Goal: Navigation & Orientation: Find specific page/section

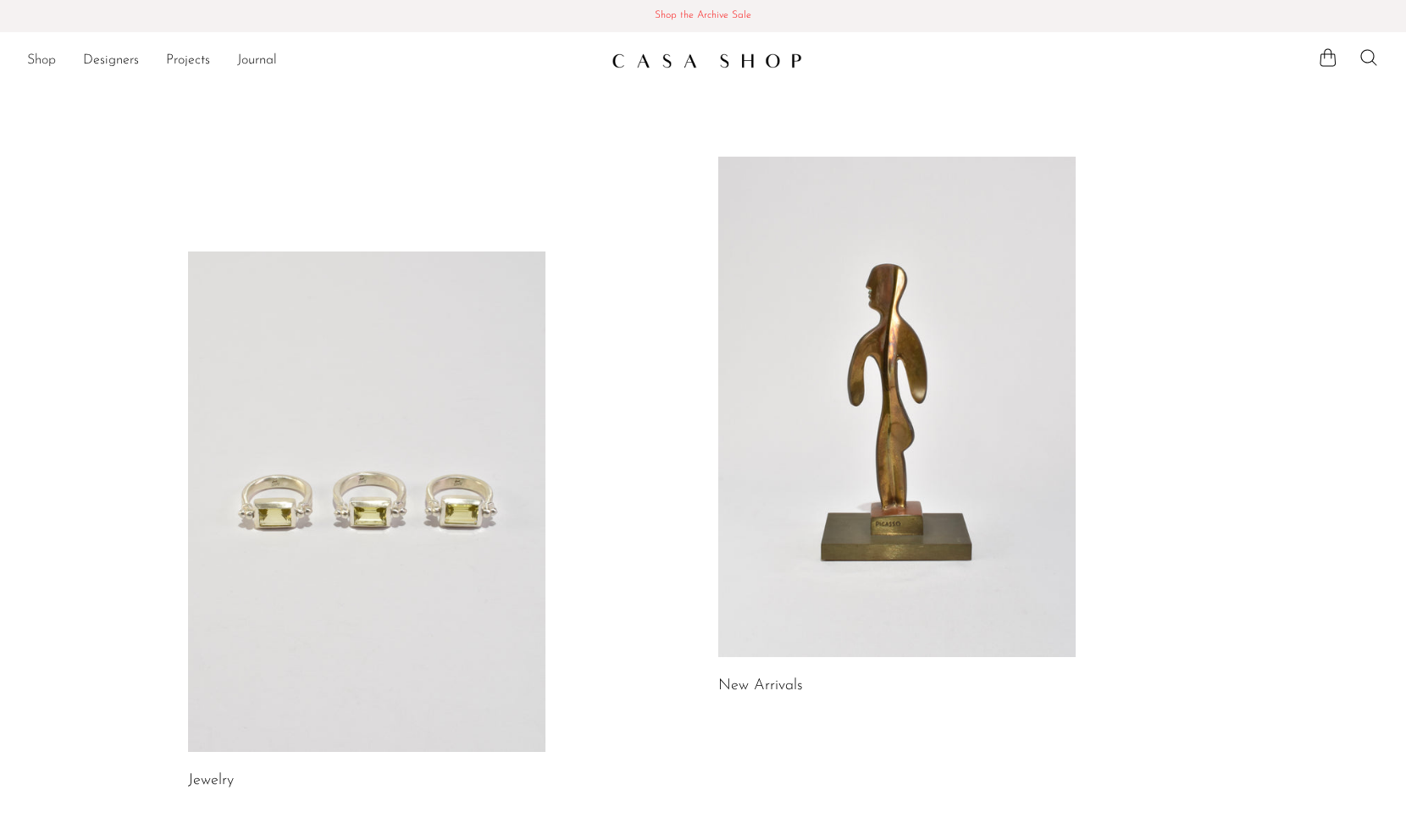
click at [42, 59] on link "Shop" at bounding box center [42, 60] width 28 height 22
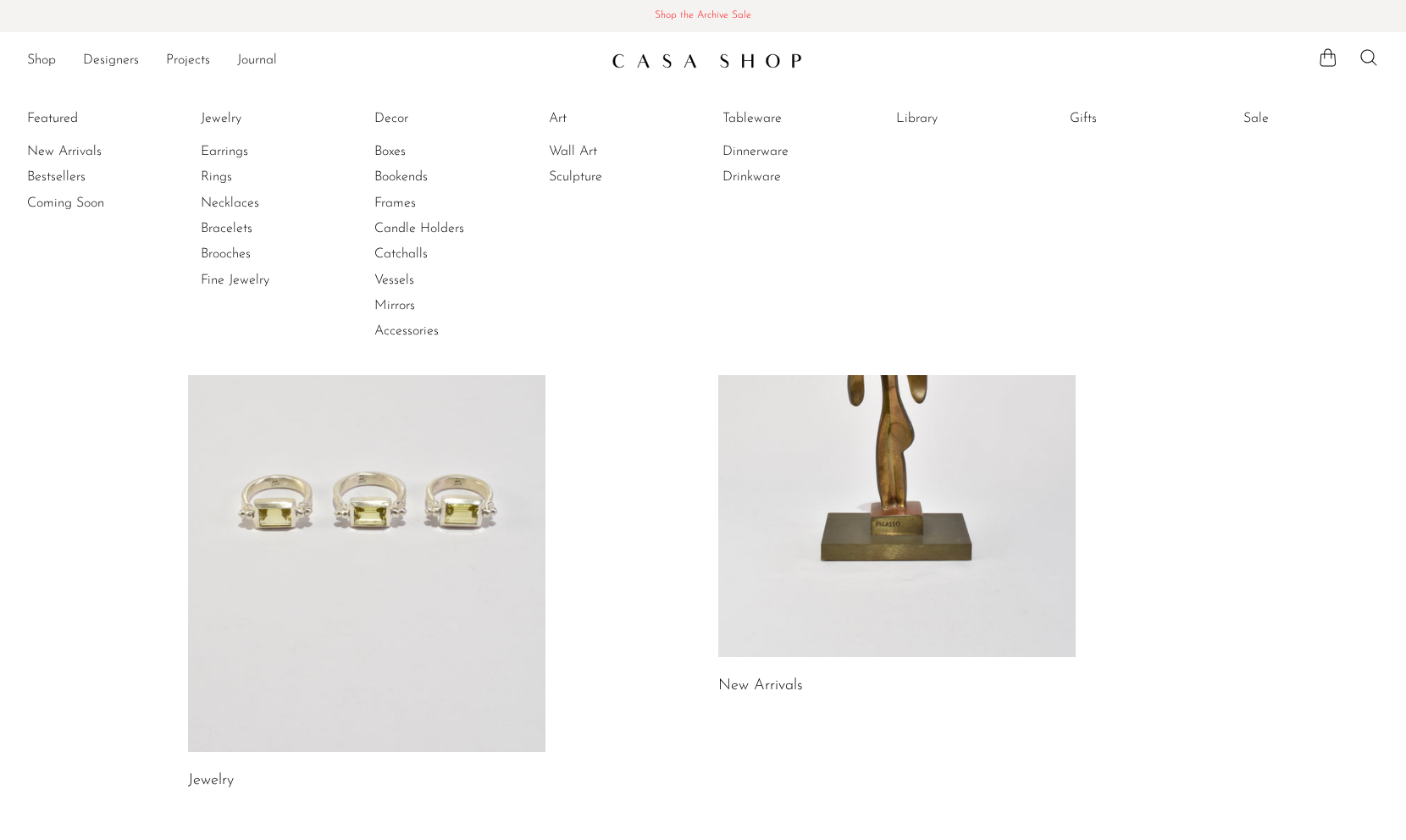
click at [223, 165] on li "Rings" at bounding box center [263, 176] width 127 height 26
click at [566, 153] on link "Wall Art" at bounding box center [612, 151] width 127 height 19
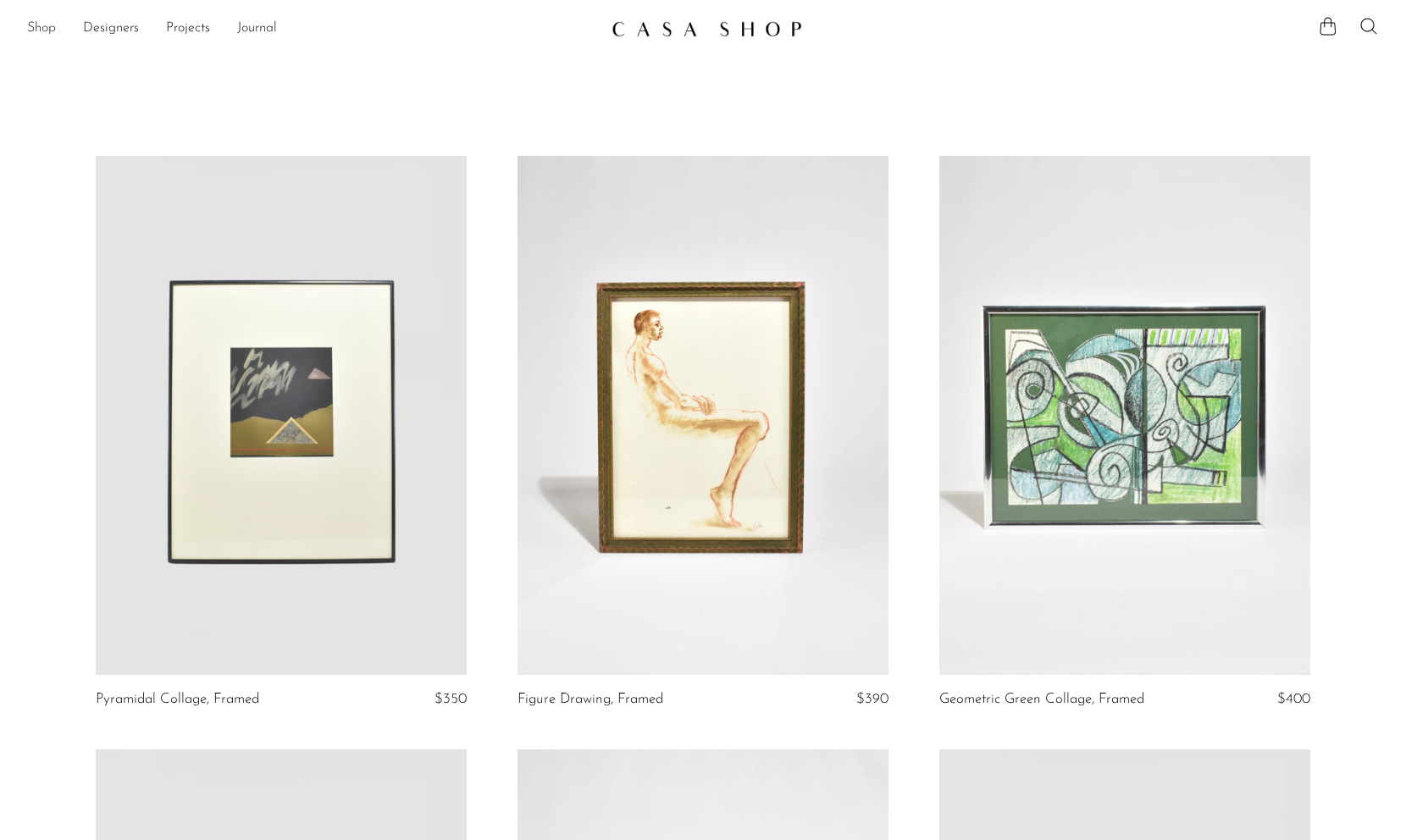
click at [47, 28] on link "Shop" at bounding box center [42, 28] width 28 height 22
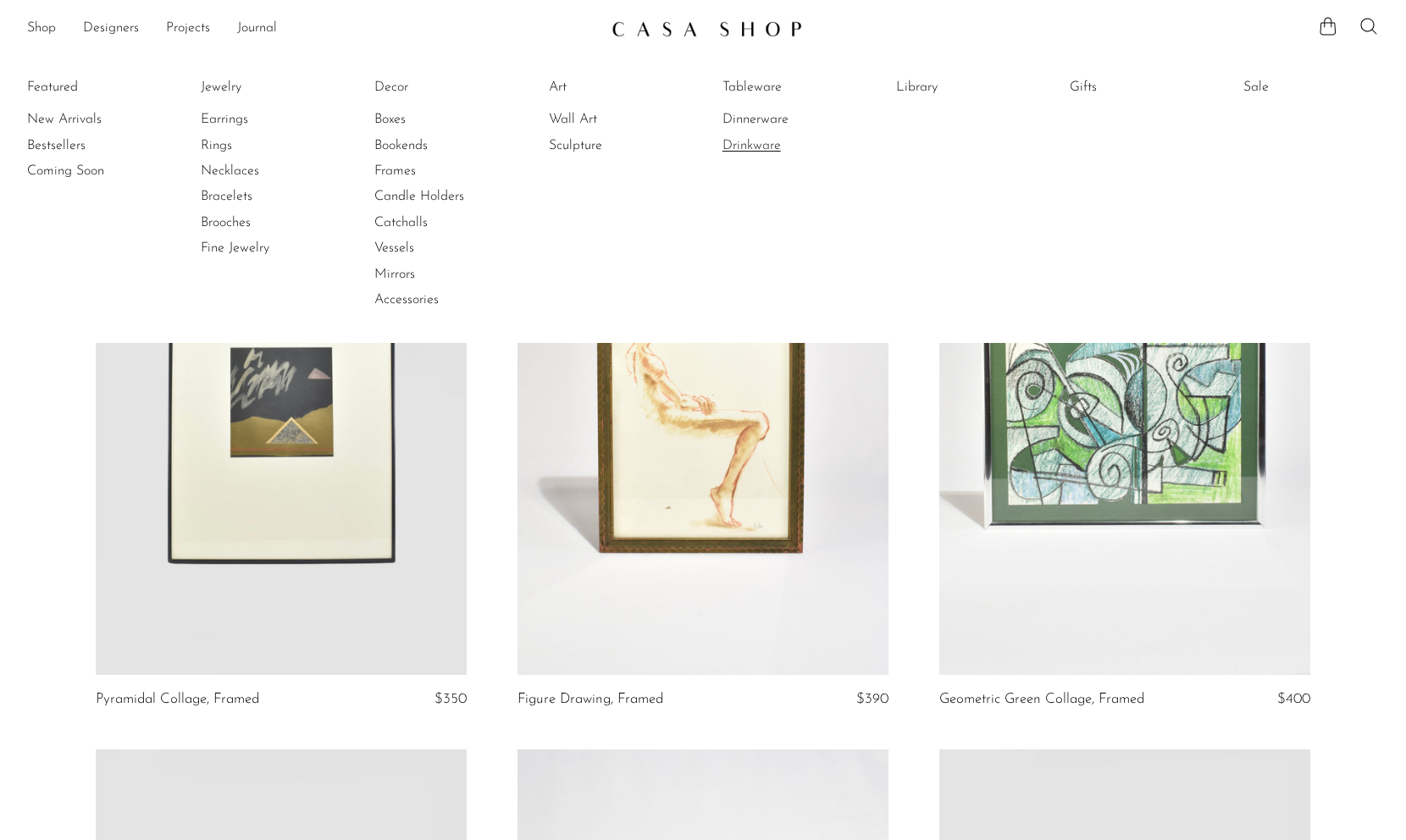
click at [762, 136] on link "Drinkware" at bounding box center [785, 145] width 127 height 19
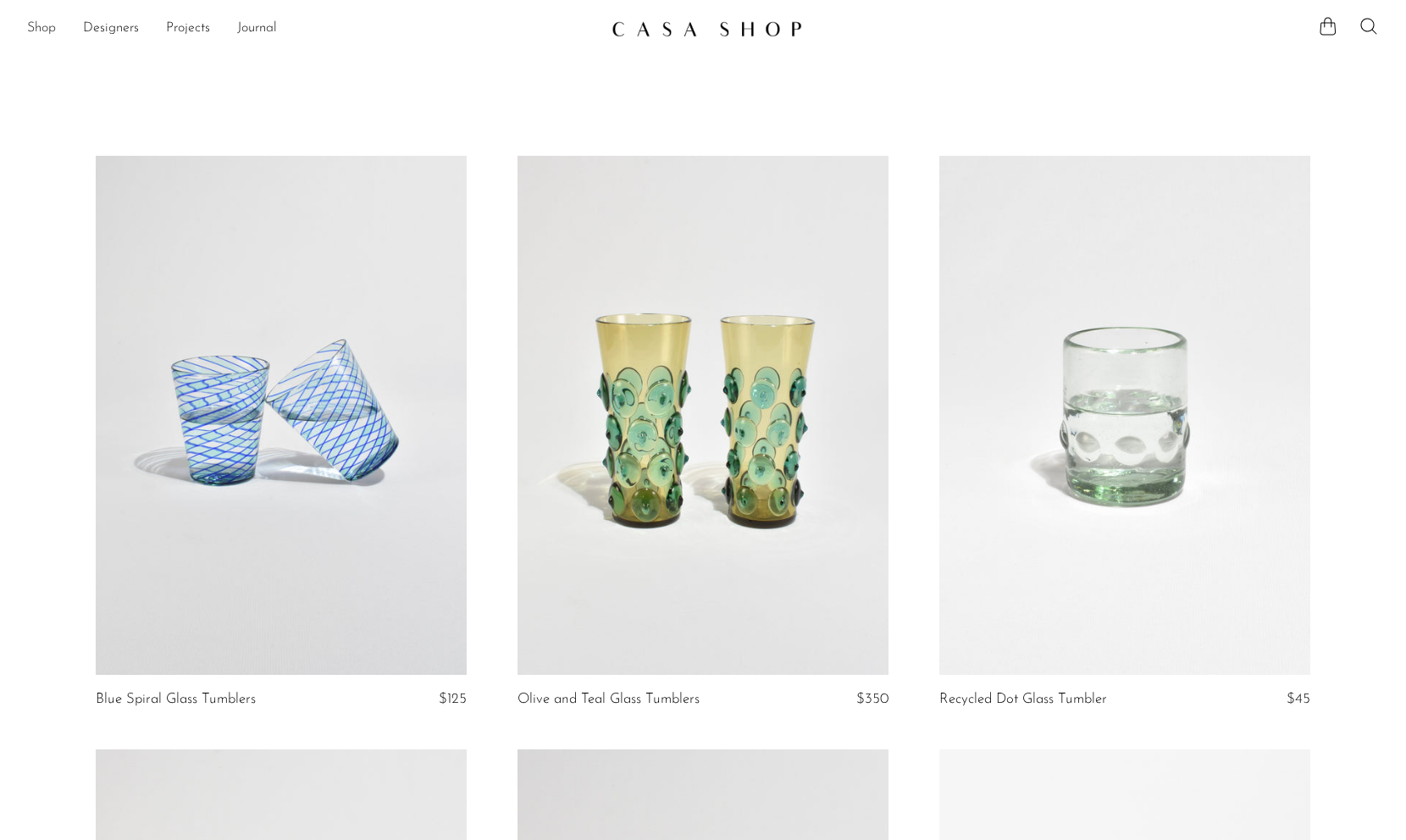
click at [51, 29] on link "Shop" at bounding box center [42, 28] width 28 height 22
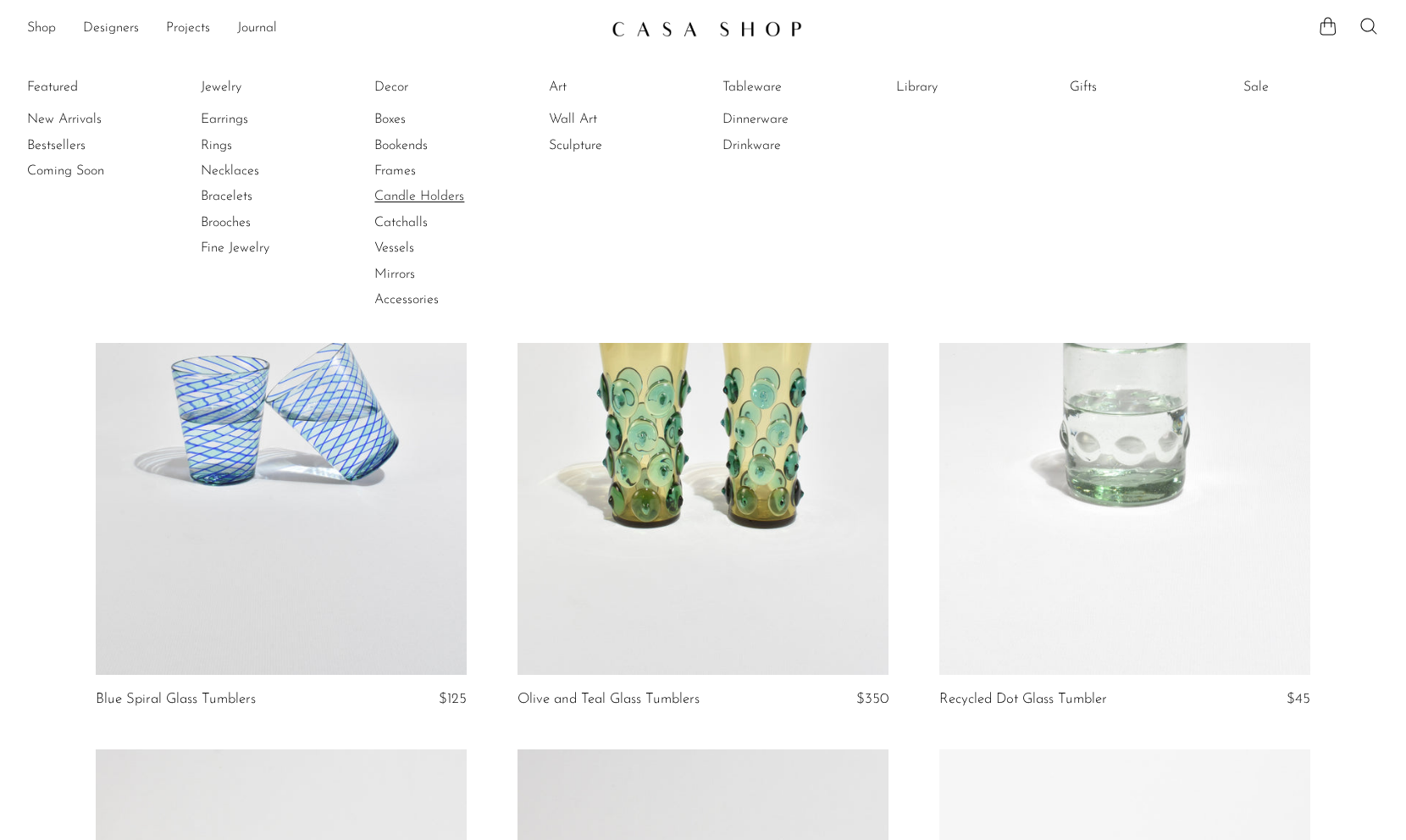
click at [416, 198] on link "Candle Holders" at bounding box center [437, 196] width 127 height 19
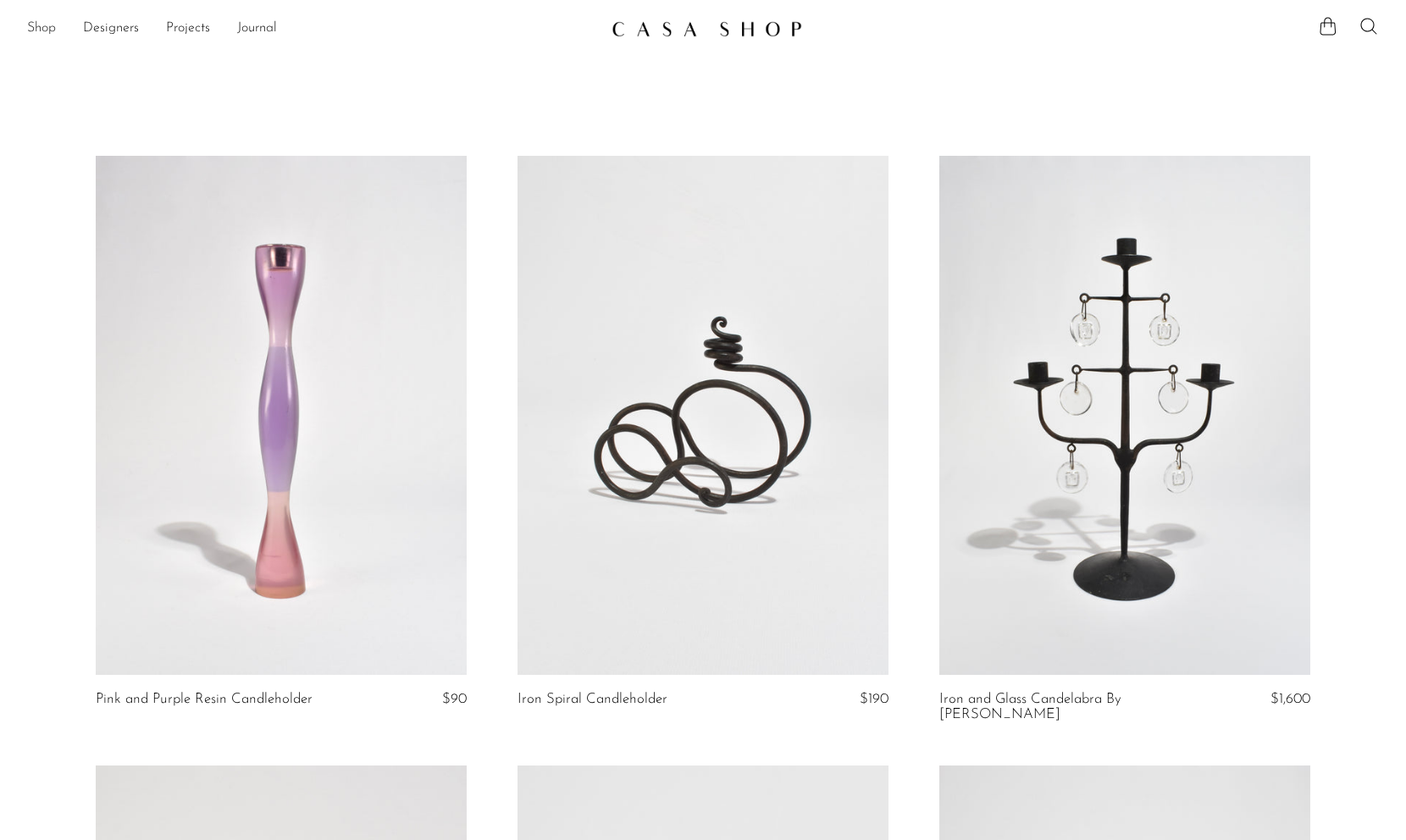
click at [38, 31] on link "Shop" at bounding box center [42, 28] width 28 height 22
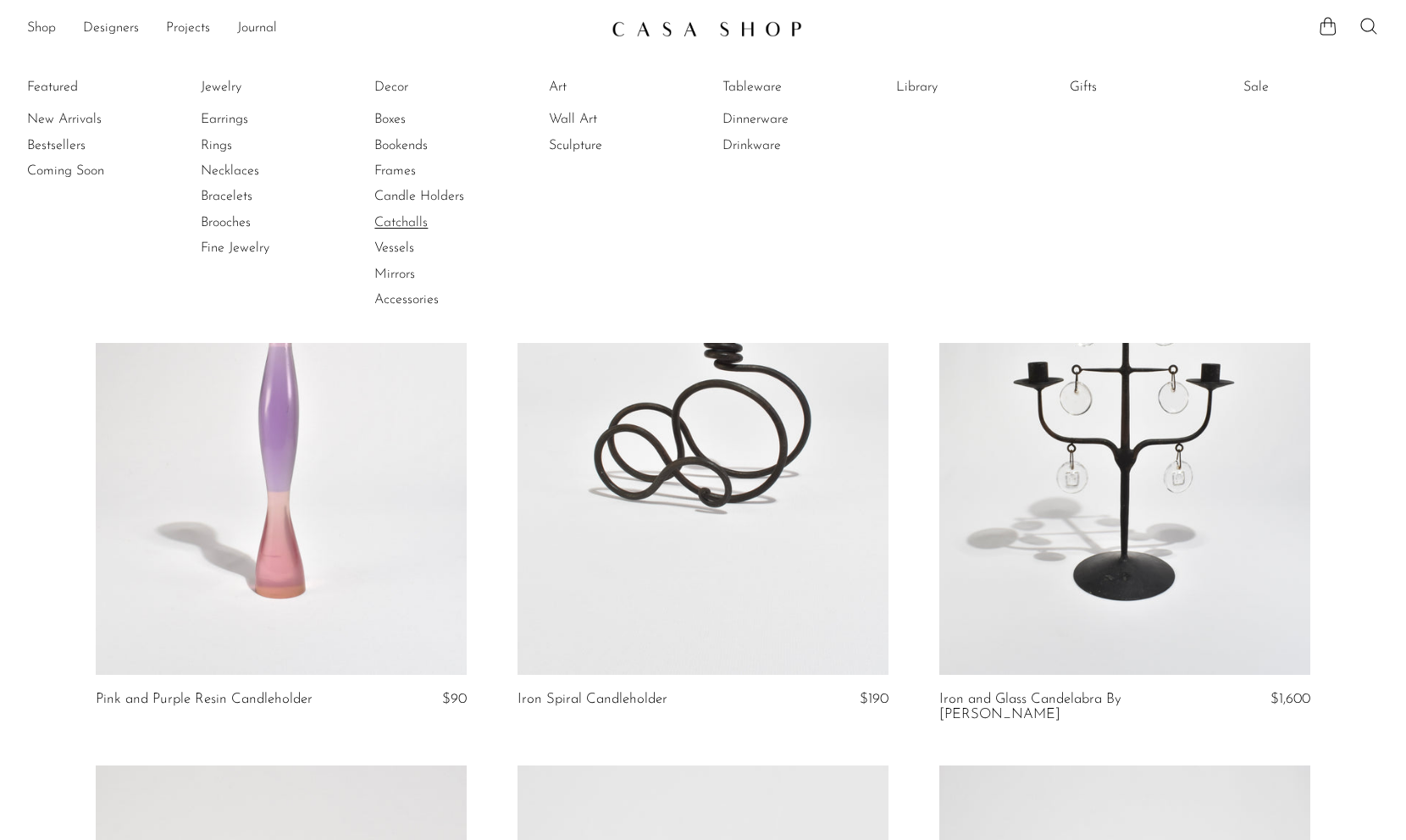
click at [393, 214] on link "Catchalls" at bounding box center [437, 222] width 127 height 19
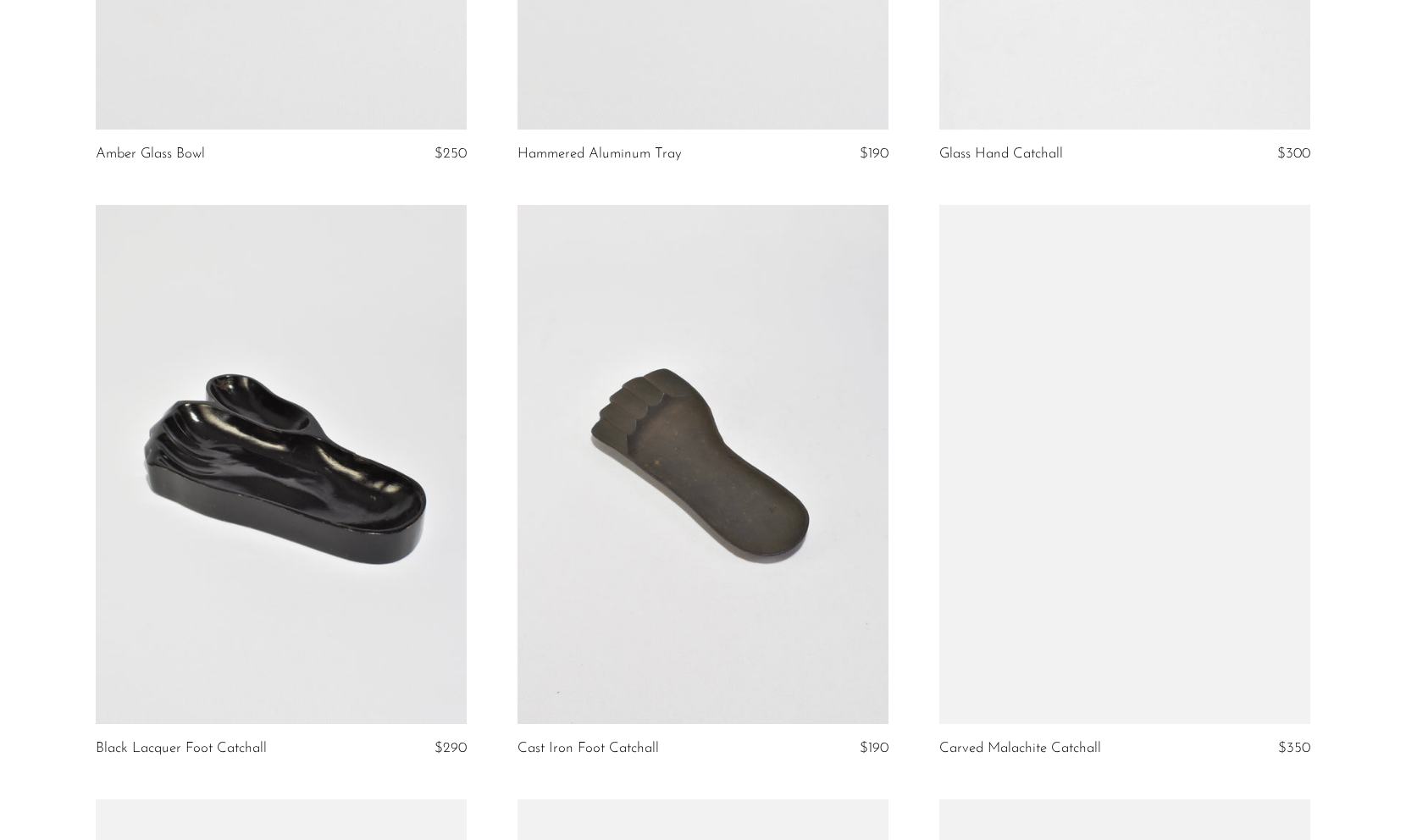
scroll to position [1268, 0]
